Goal: Task Accomplishment & Management: Manage account settings

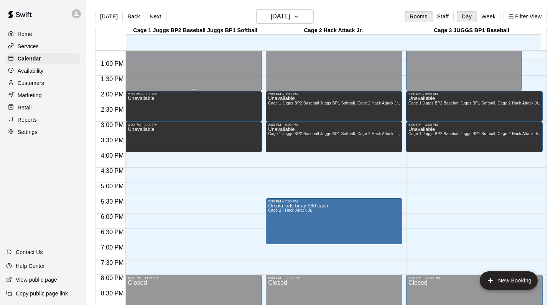
scroll to position [395, 0]
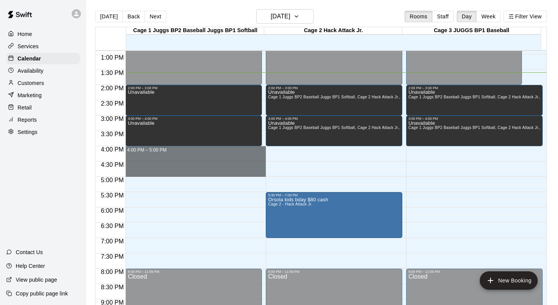
drag, startPoint x: 157, startPoint y: 149, endPoint x: 154, endPoint y: 171, distance: 22.4
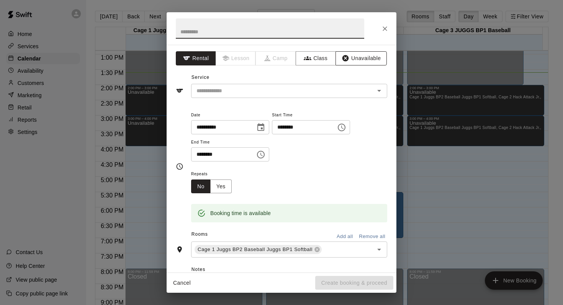
click at [354, 57] on button "Unavailable" at bounding box center [361, 58] width 51 height 14
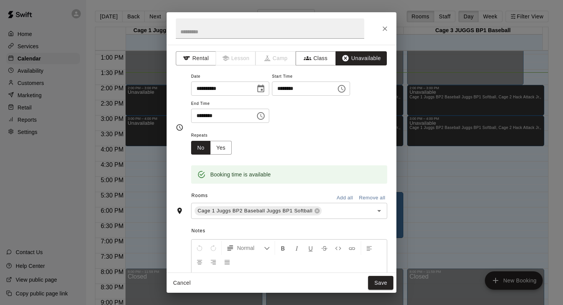
click at [333, 197] on button "Add all" at bounding box center [345, 198] width 25 height 12
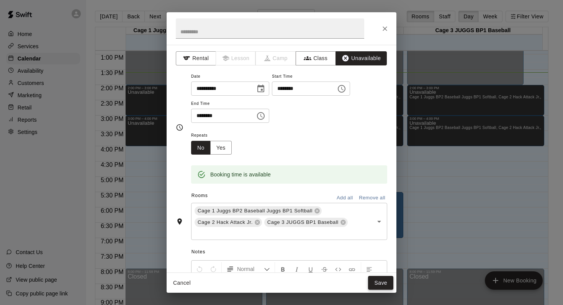
click at [373, 281] on button "Save" at bounding box center [380, 283] width 25 height 14
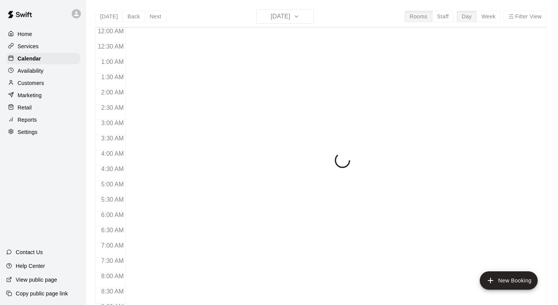
scroll to position [419, 0]
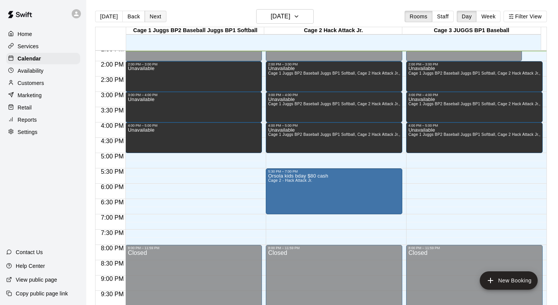
click at [156, 16] on button "Next" at bounding box center [154, 16] width 21 height 11
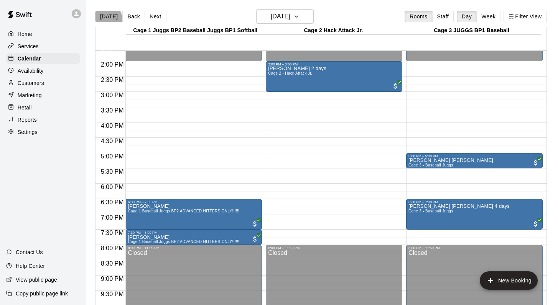
click at [106, 19] on button "[DATE]" at bounding box center [109, 16] width 28 height 11
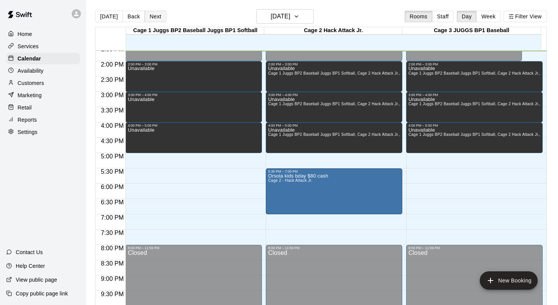
click at [157, 16] on button "Next" at bounding box center [154, 16] width 21 height 11
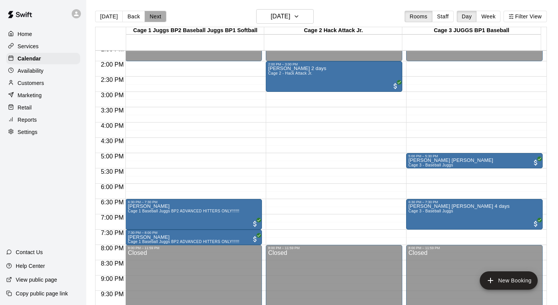
click at [157, 16] on button "Next" at bounding box center [154, 16] width 21 height 11
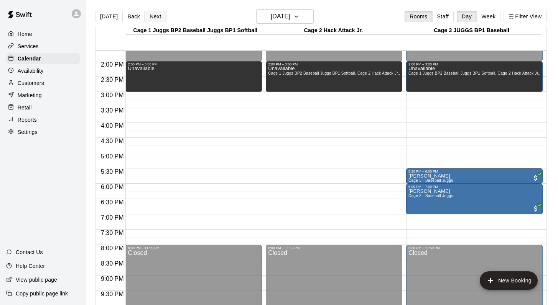
click at [157, 16] on button "Next" at bounding box center [154, 16] width 21 height 11
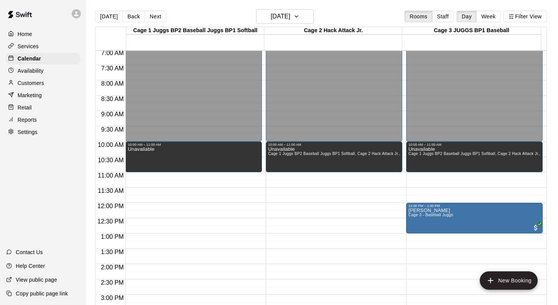
scroll to position [172, 0]
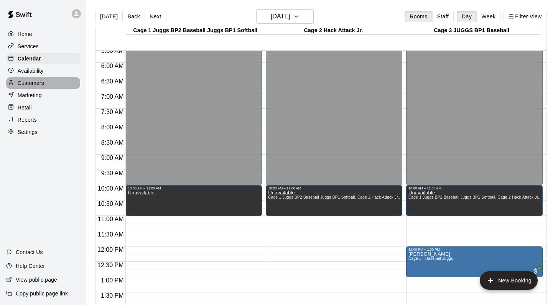
click at [35, 84] on p "Customers" at bounding box center [31, 83] width 26 height 8
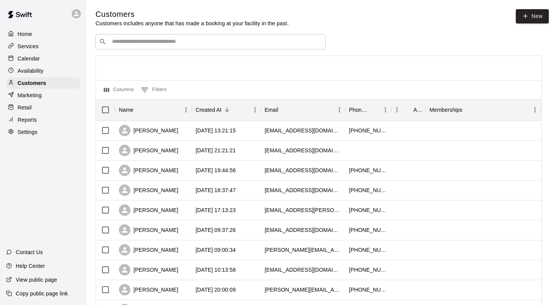
click at [127, 44] on input "Search customers by name or email" at bounding box center [216, 42] width 212 height 8
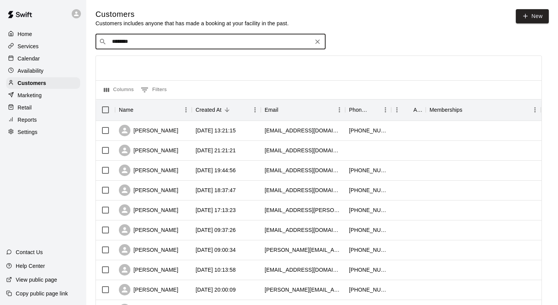
type input "*********"
click at [132, 62] on div "[PERSON_NAME] [PERSON_NAME][EMAIL_ADDRESS][DOMAIN_NAME]" at bounding box center [158, 62] width 82 height 16
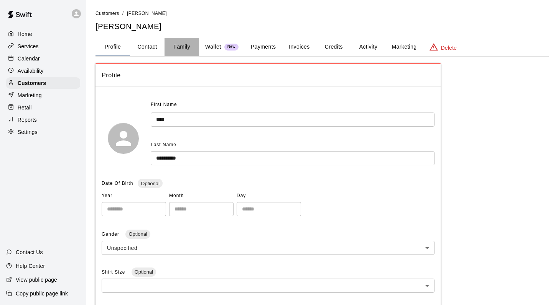
click at [176, 45] on button "Family" at bounding box center [181, 47] width 34 height 18
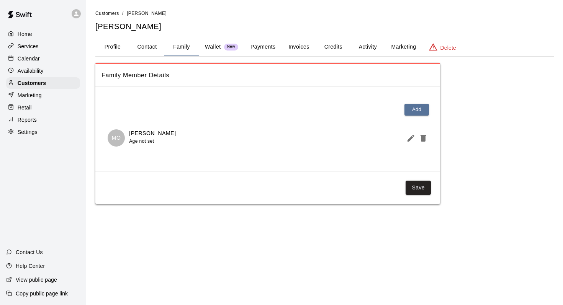
click at [368, 48] on button "Activity" at bounding box center [368, 47] width 34 height 18
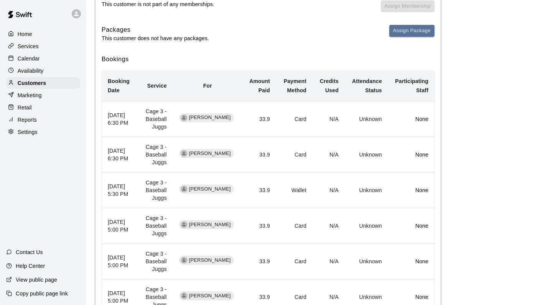
scroll to position [123, 0]
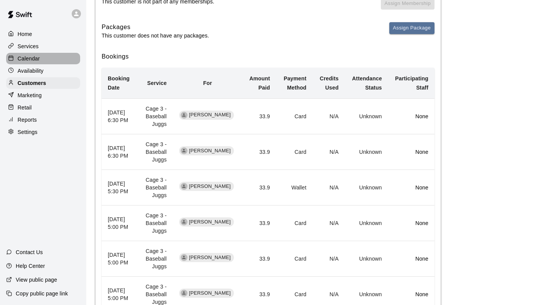
click at [28, 55] on p "Calendar" at bounding box center [29, 59] width 22 height 8
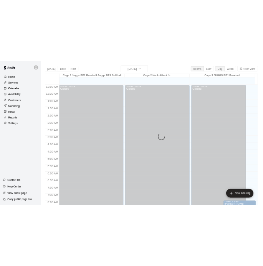
scroll to position [420, 0]
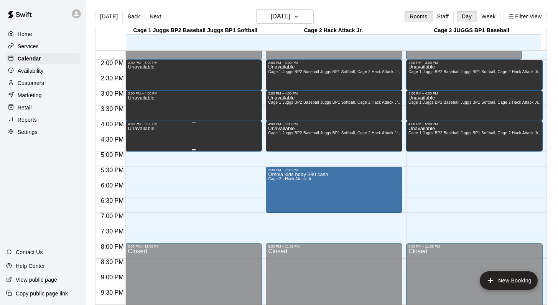
click at [218, 133] on div "Unavailable" at bounding box center [194, 278] width 132 height 305
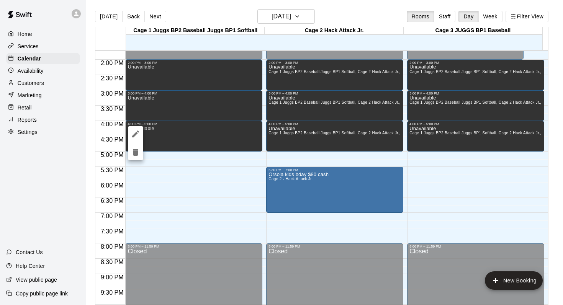
click at [126, 134] on div at bounding box center [281, 152] width 563 height 305
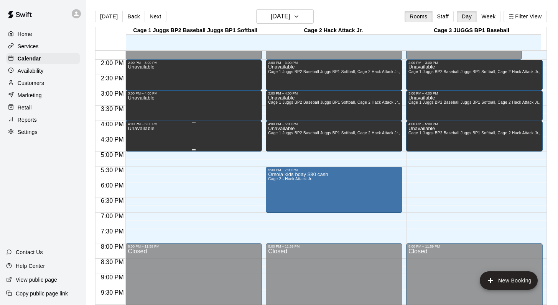
click at [143, 135] on div "Unavailable" at bounding box center [141, 278] width 26 height 305
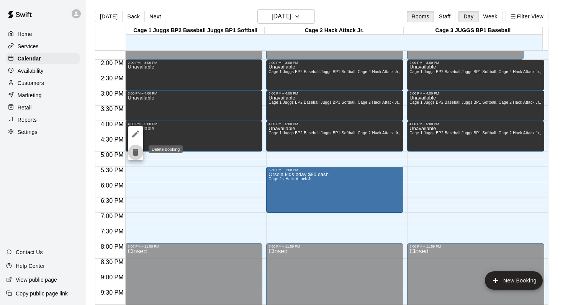
click at [136, 151] on icon "delete" at bounding box center [135, 152] width 5 height 7
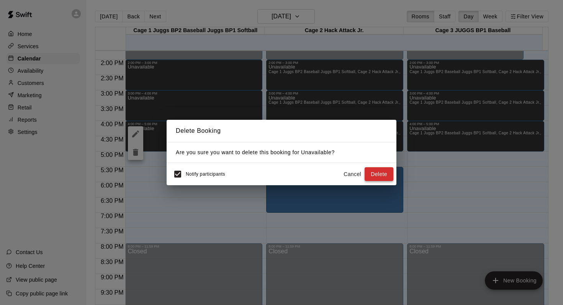
click at [372, 169] on button "Delete" at bounding box center [379, 174] width 29 height 14
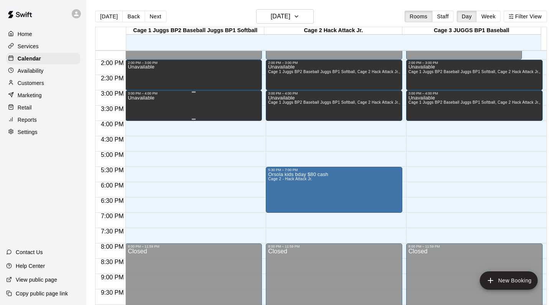
click at [150, 98] on p "Unavailable" at bounding box center [141, 98] width 26 height 0
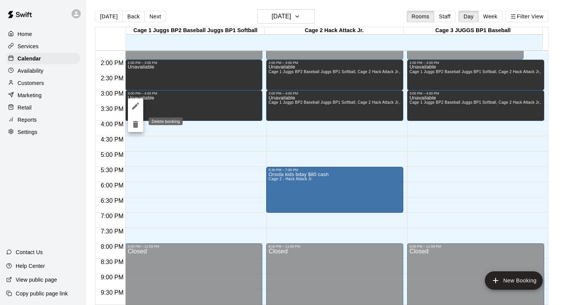
click at [135, 123] on icon "delete" at bounding box center [135, 124] width 5 height 7
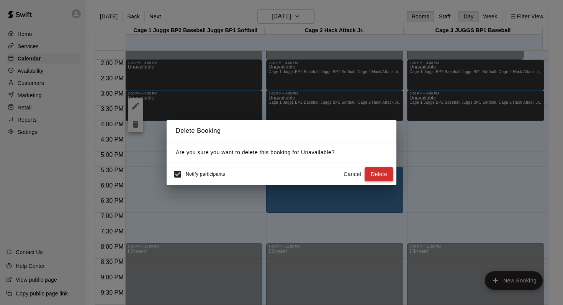
click at [378, 177] on button "Delete" at bounding box center [379, 174] width 29 height 14
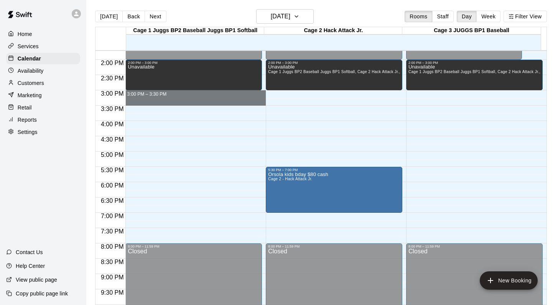
drag, startPoint x: 139, startPoint y: 94, endPoint x: 138, endPoint y: 100, distance: 6.3
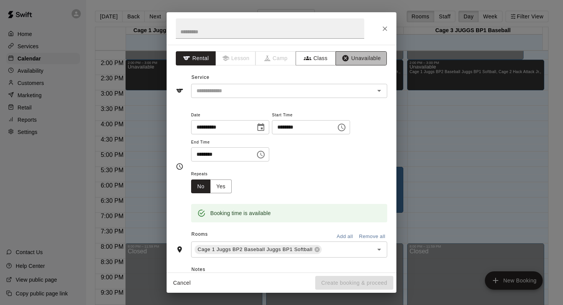
click at [358, 57] on button "Unavailable" at bounding box center [361, 58] width 51 height 14
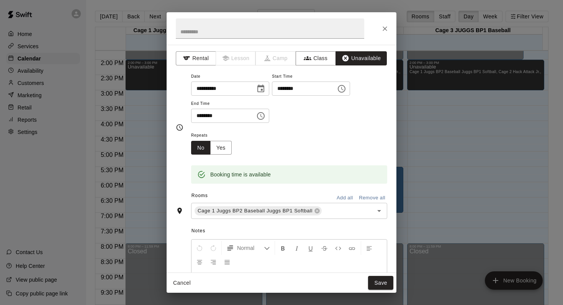
click at [339, 197] on button "Add all" at bounding box center [345, 198] width 25 height 12
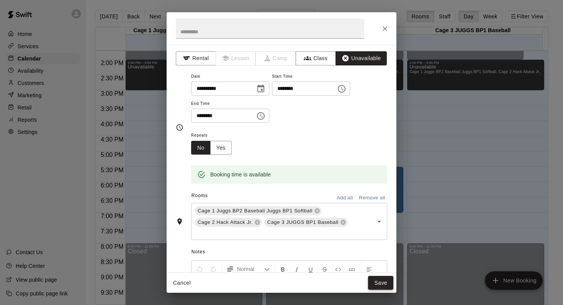
click at [380, 277] on button "Save" at bounding box center [380, 283] width 25 height 14
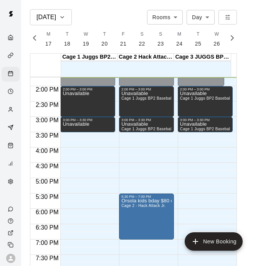
scroll to position [0, 3209]
